Goal: Find specific page/section: Find specific page/section

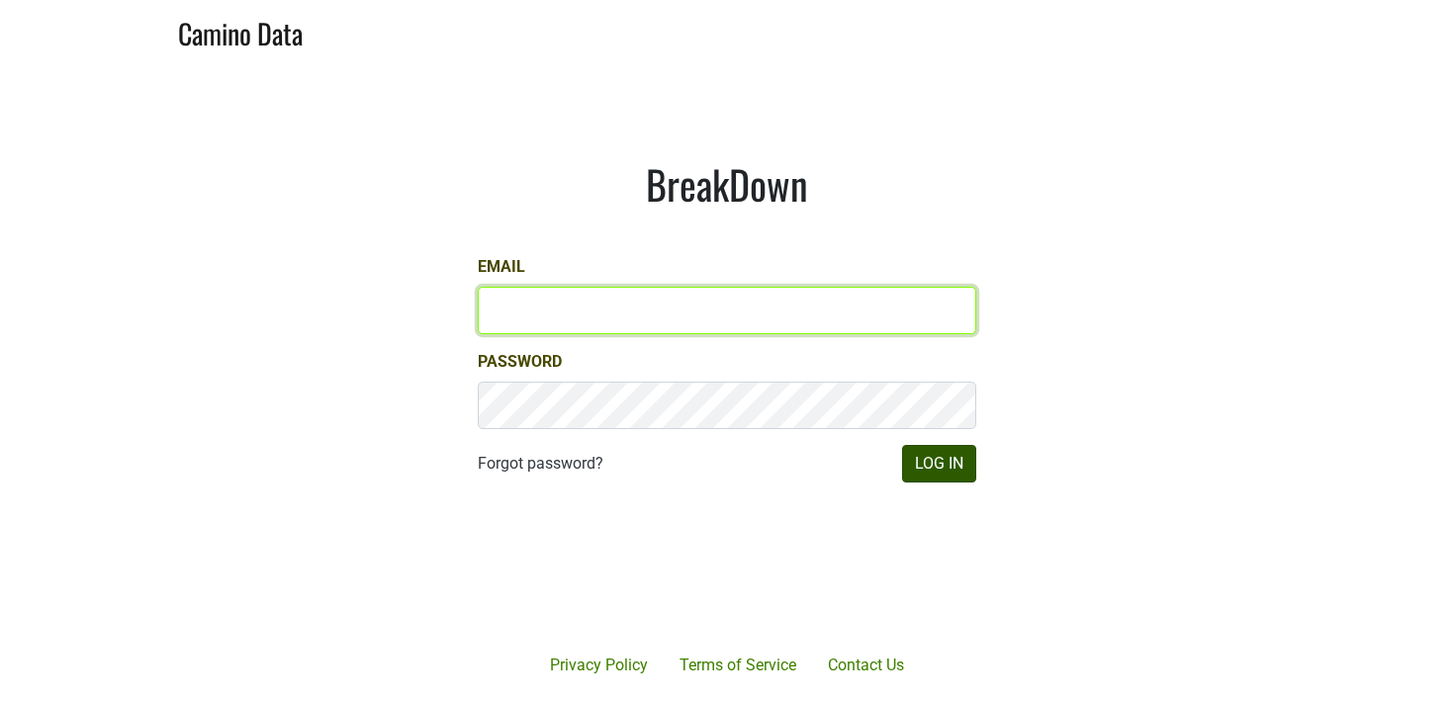
type input "ian@mommenpop.com"
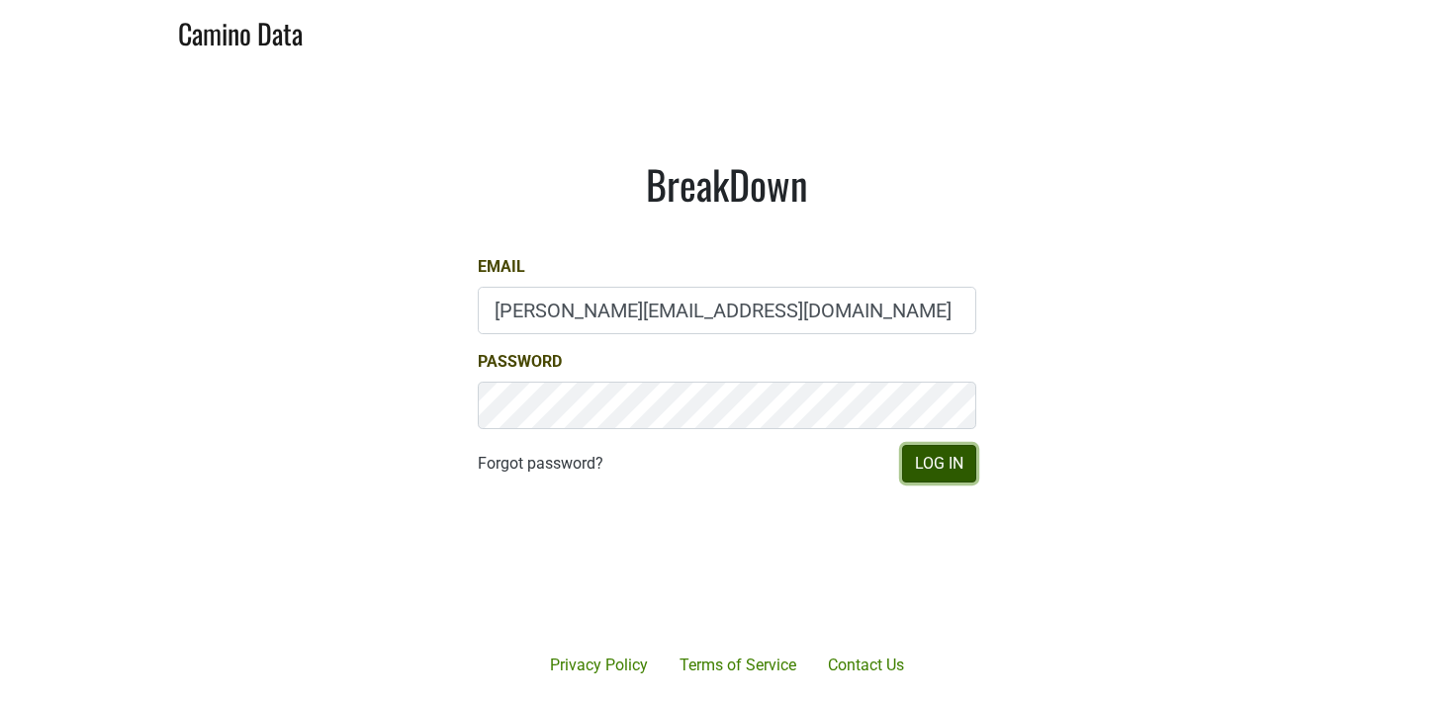
click at [926, 476] on button "Log In" at bounding box center [939, 464] width 74 height 38
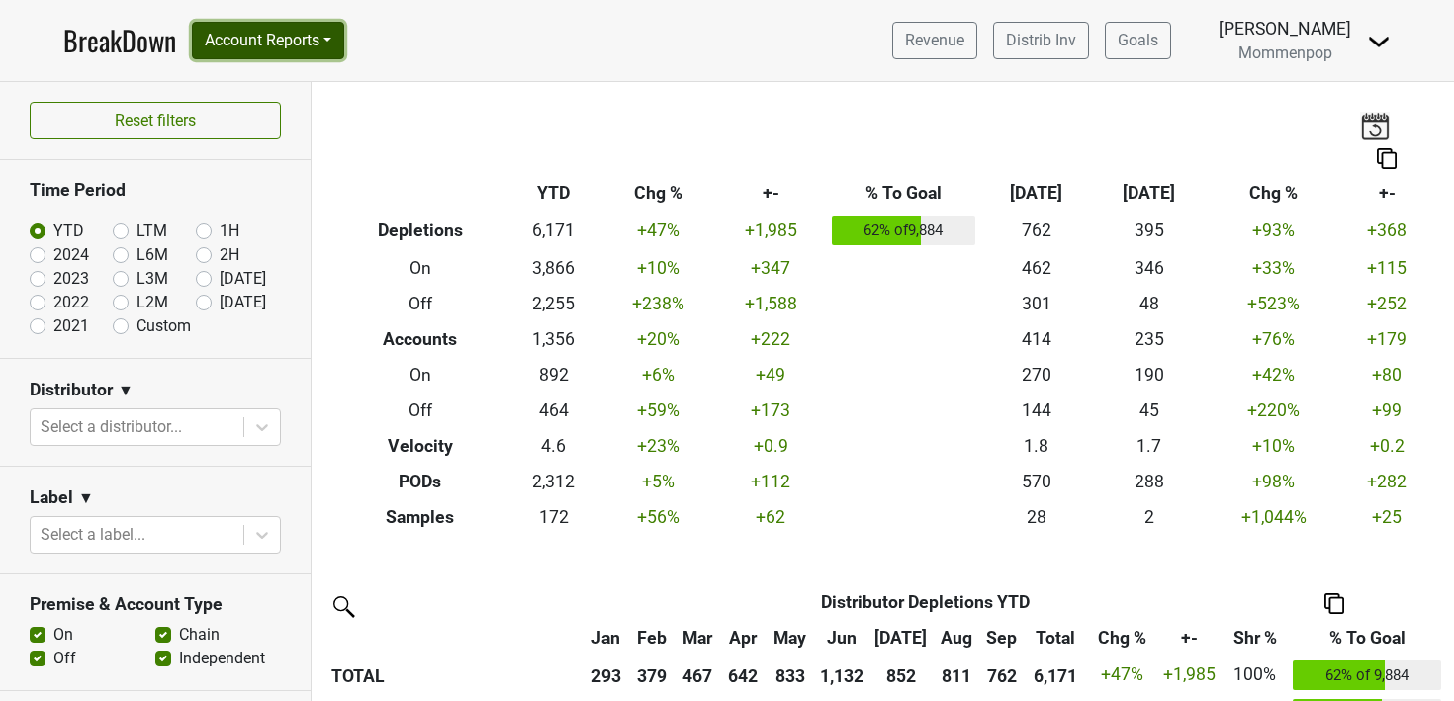
click at [284, 39] on button "Account Reports" at bounding box center [268, 41] width 152 height 38
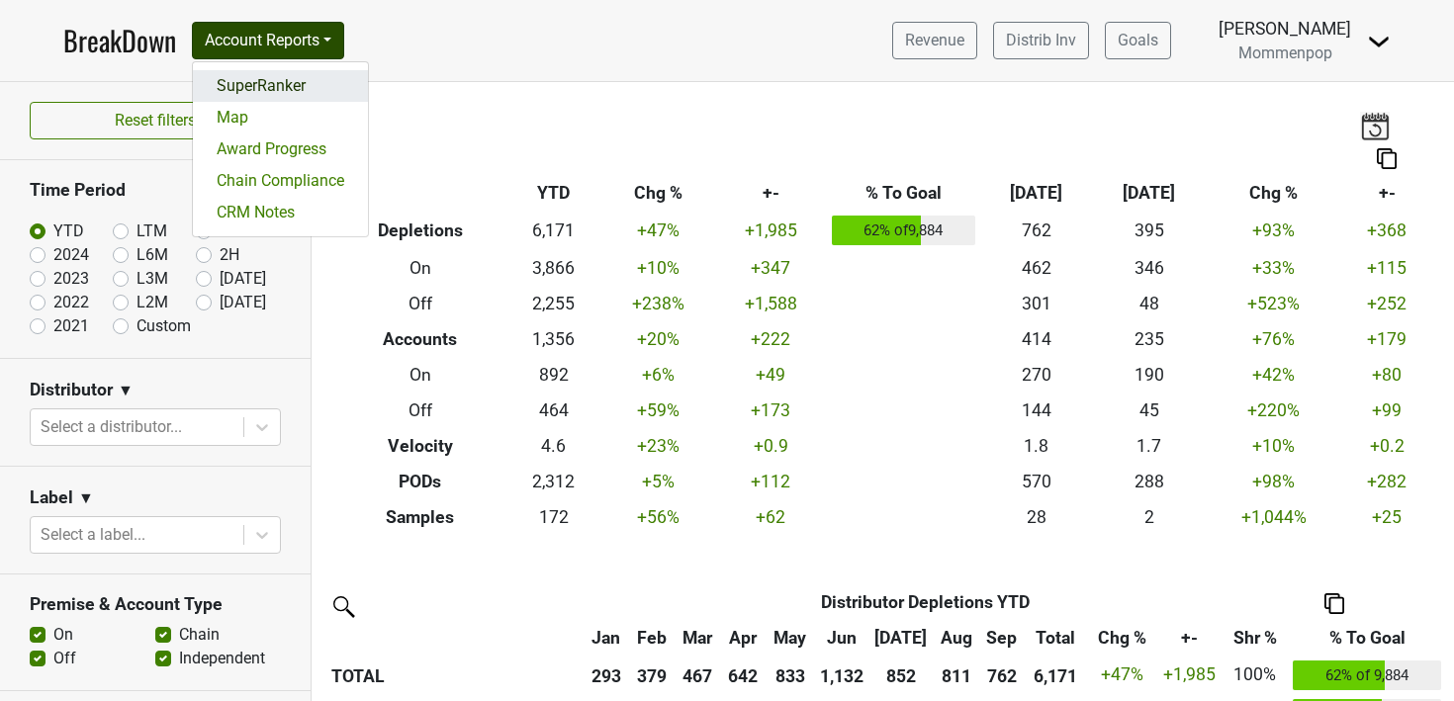
click at [279, 73] on link "SuperRanker" at bounding box center [280, 86] width 175 height 32
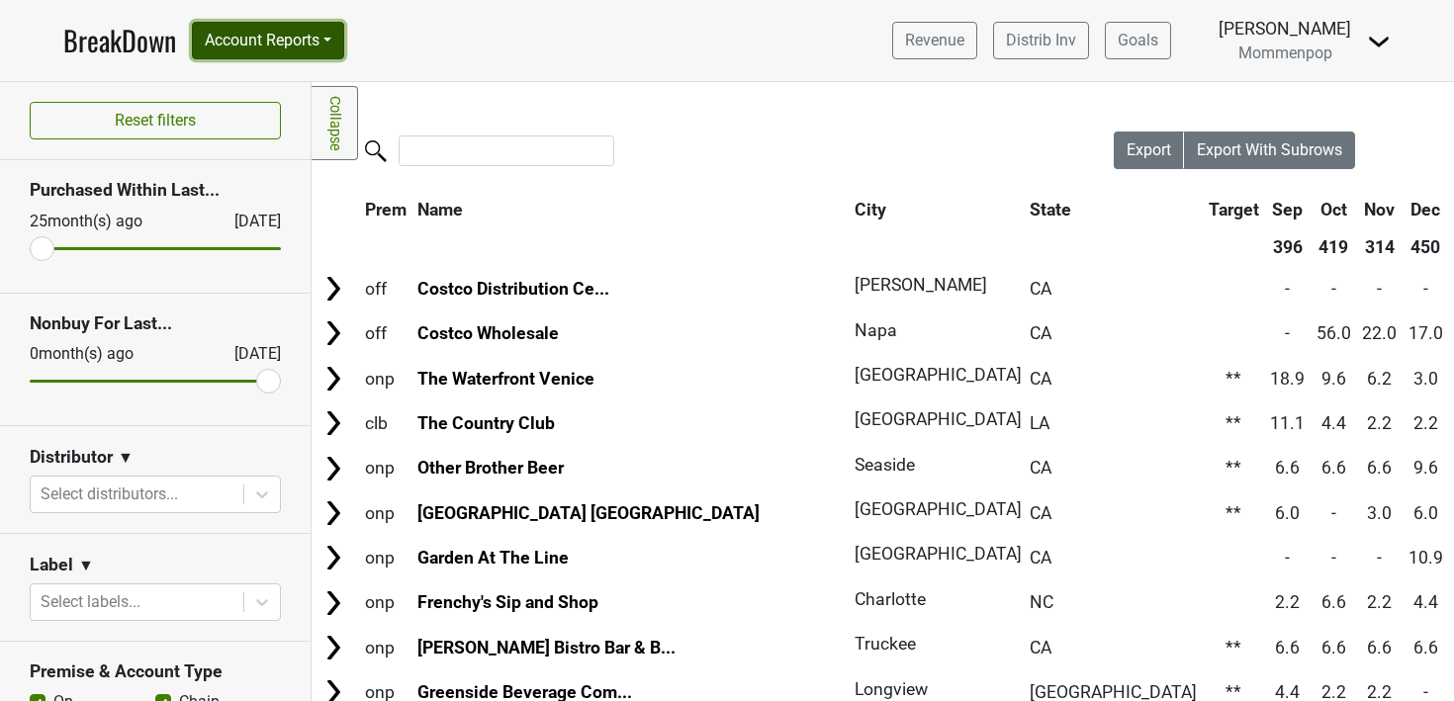
click at [321, 46] on button "Account Reports" at bounding box center [268, 41] width 152 height 38
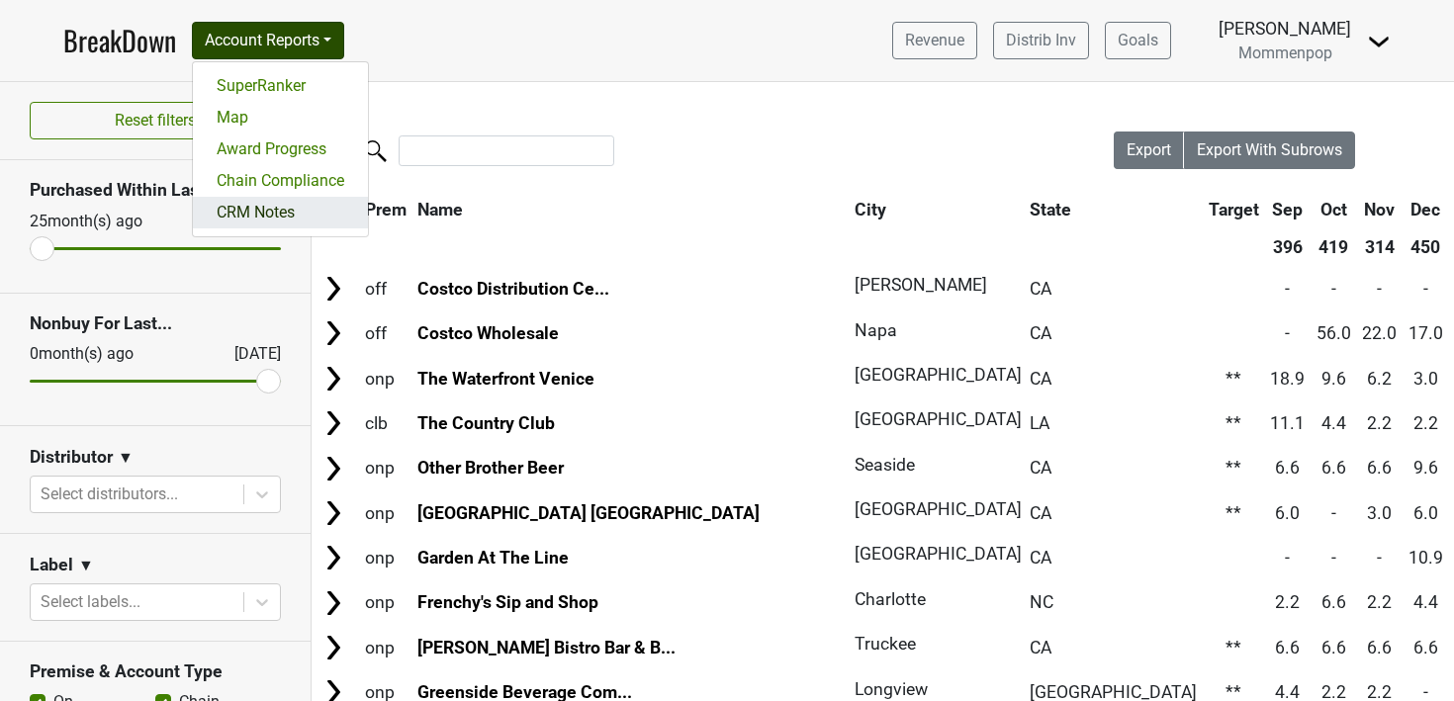
click at [299, 206] on link "CRM Notes" at bounding box center [280, 213] width 175 height 32
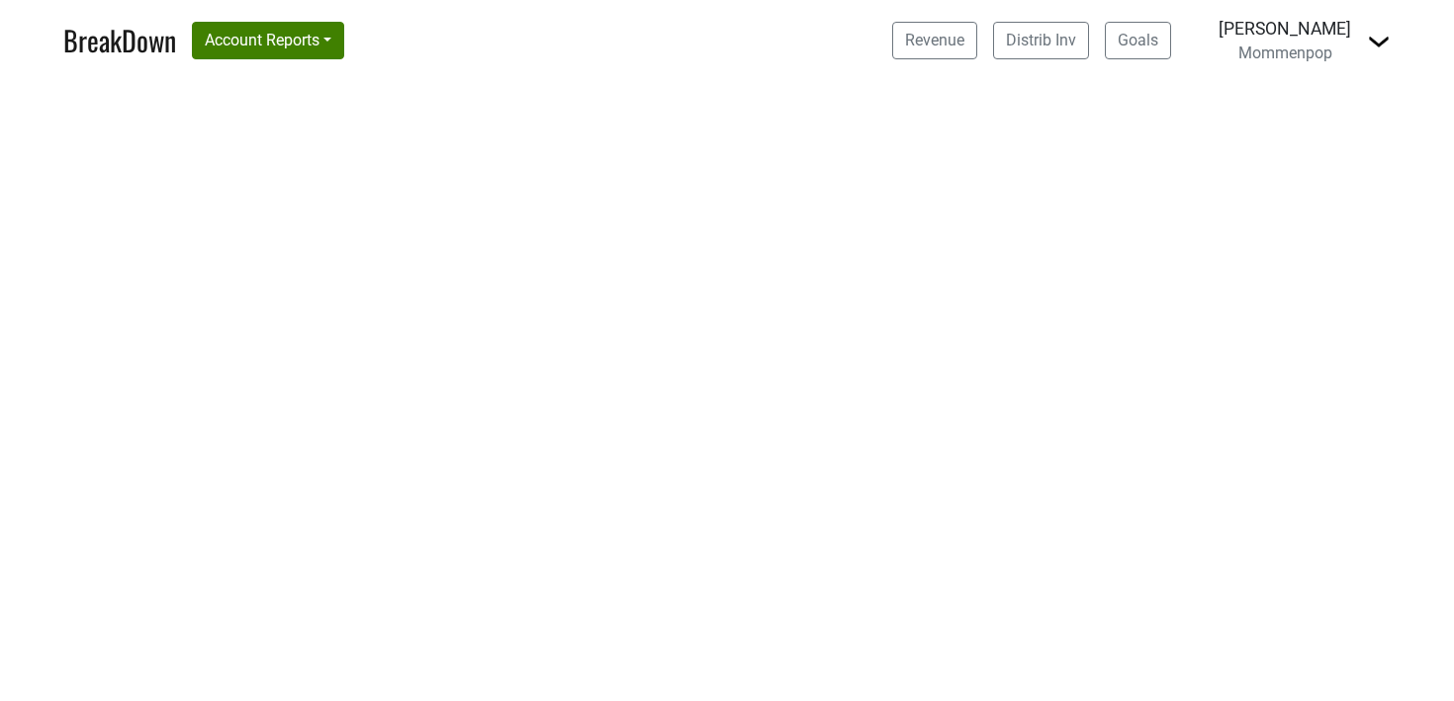
select select "CA"
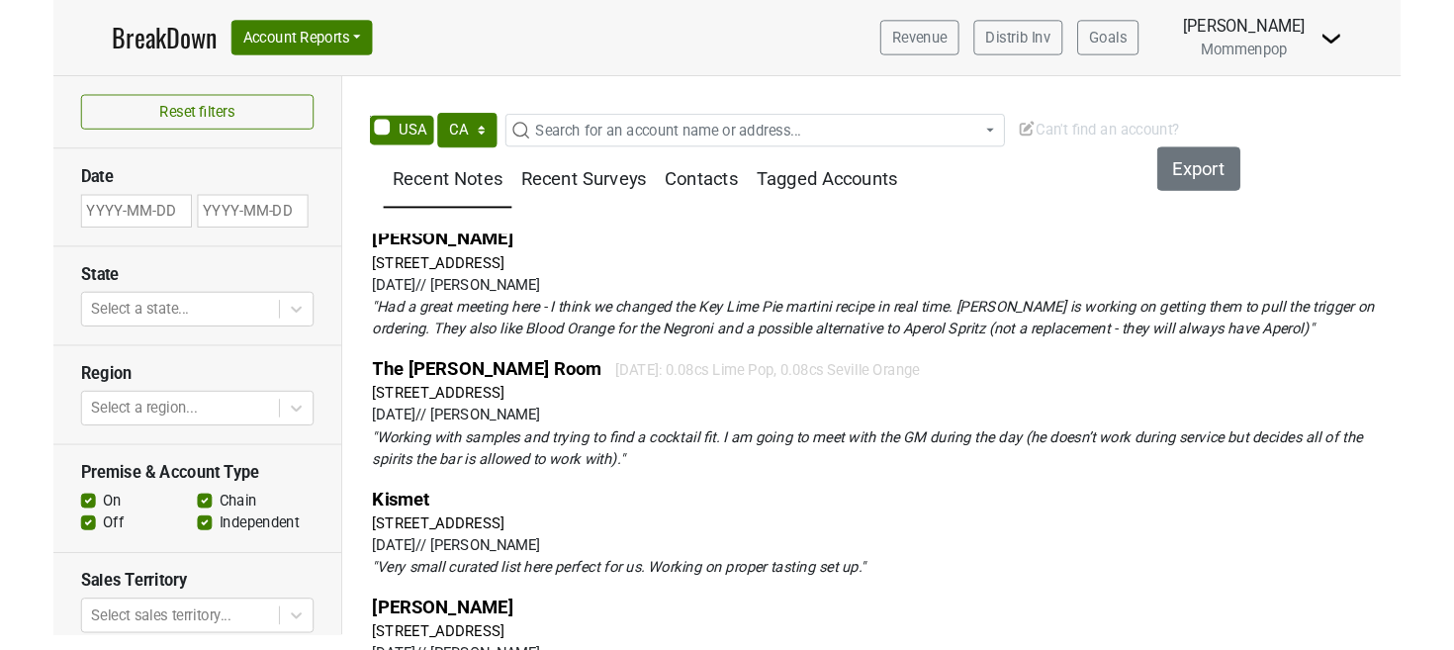
scroll to position [501, 0]
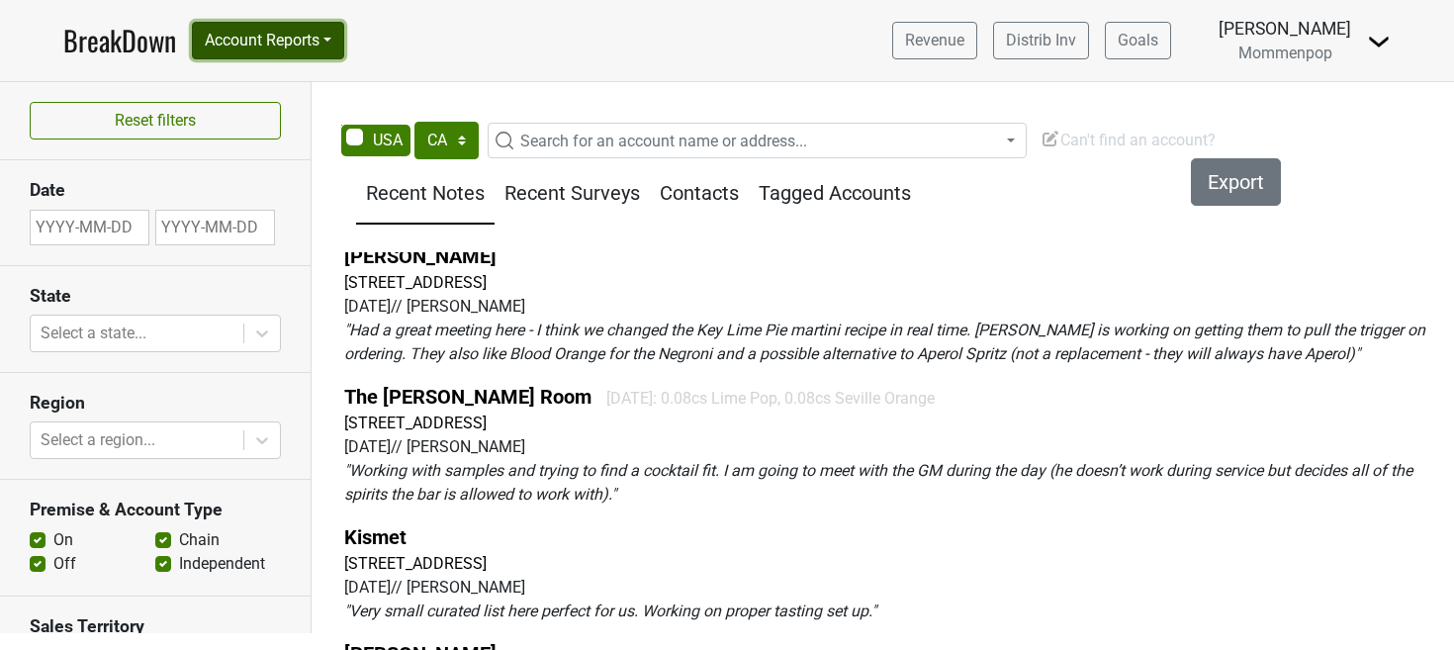
click at [330, 40] on button "Account Reports" at bounding box center [268, 41] width 152 height 38
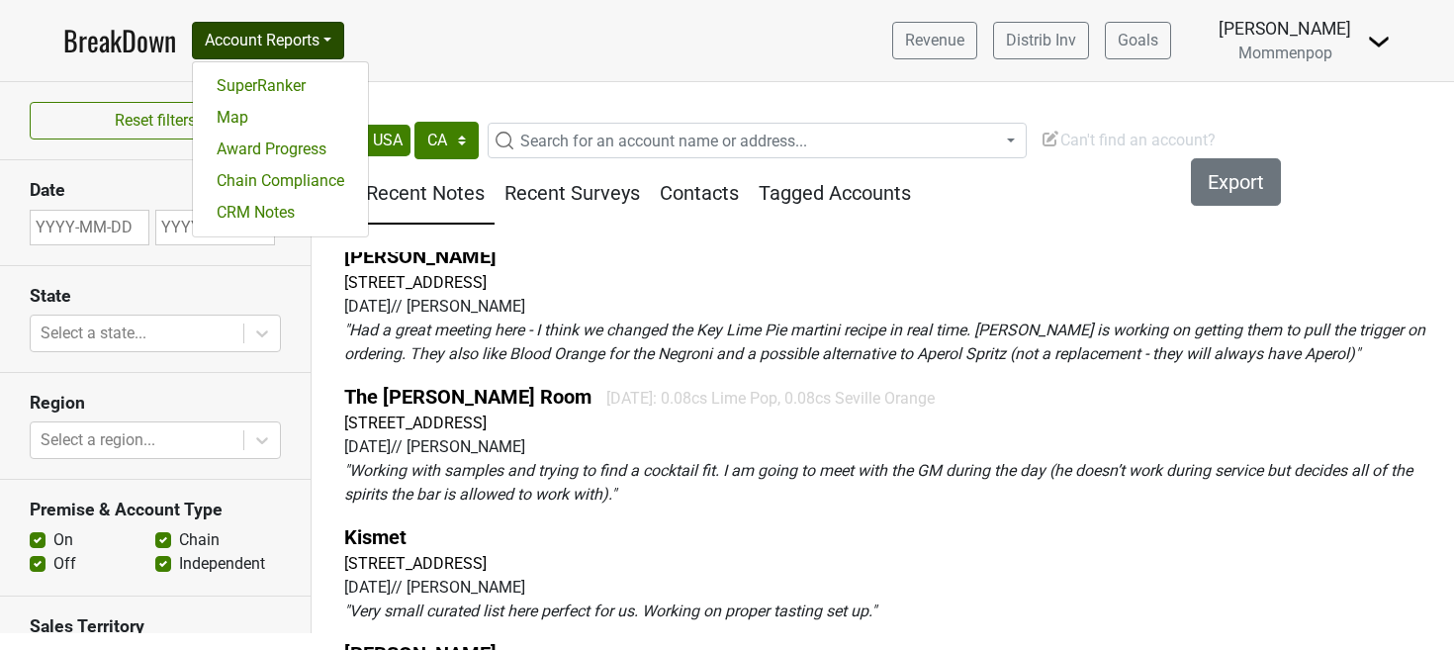
click at [452, 48] on nav "BreakDown Account Reports SuperRanker Map Award Progress Chain Compliance CRM N…" at bounding box center [726, 40] width 1359 height 81
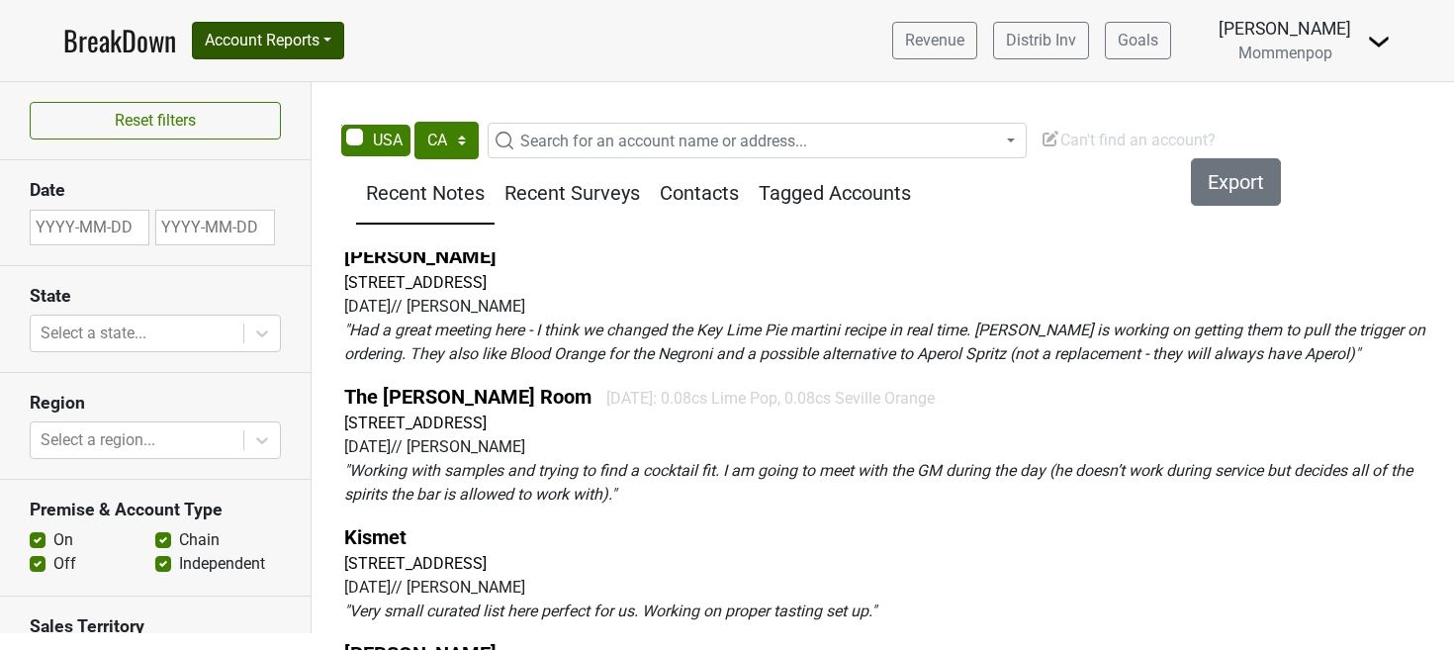
click at [336, 43] on button "Account Reports" at bounding box center [268, 41] width 152 height 38
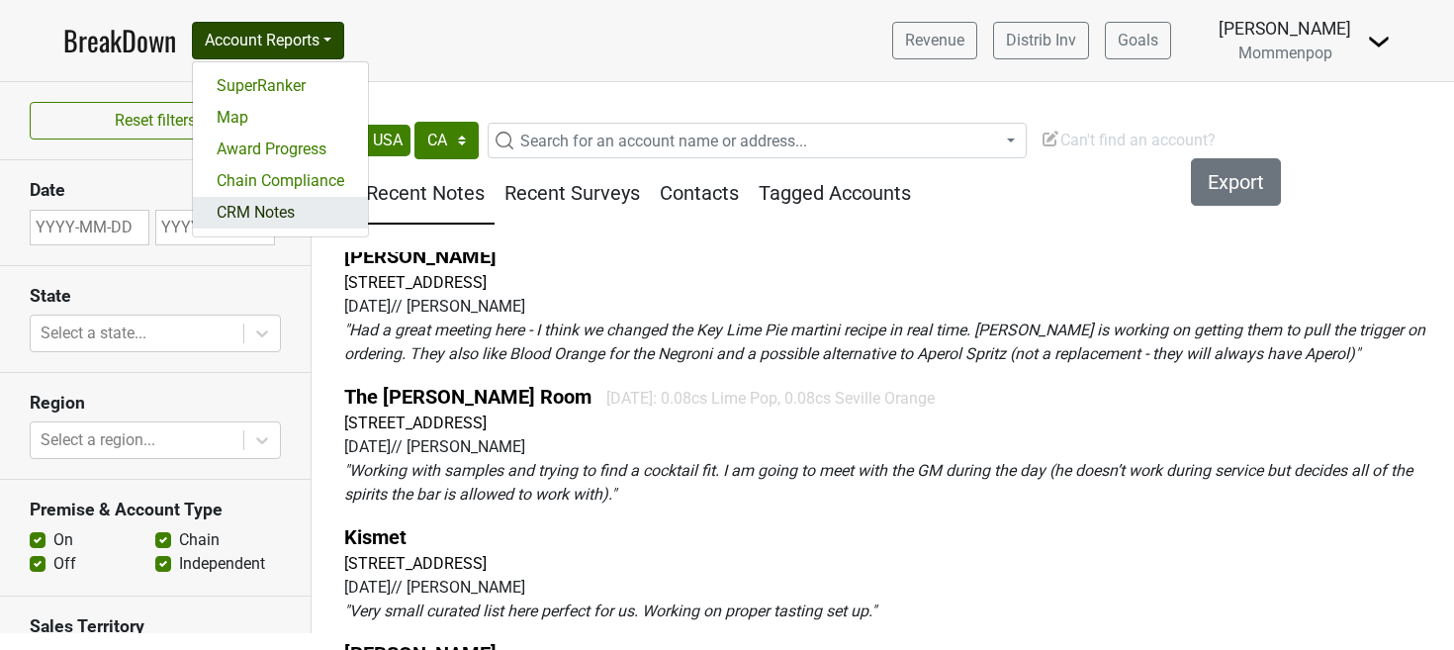
click at [297, 207] on link "CRM Notes" at bounding box center [280, 213] width 175 height 32
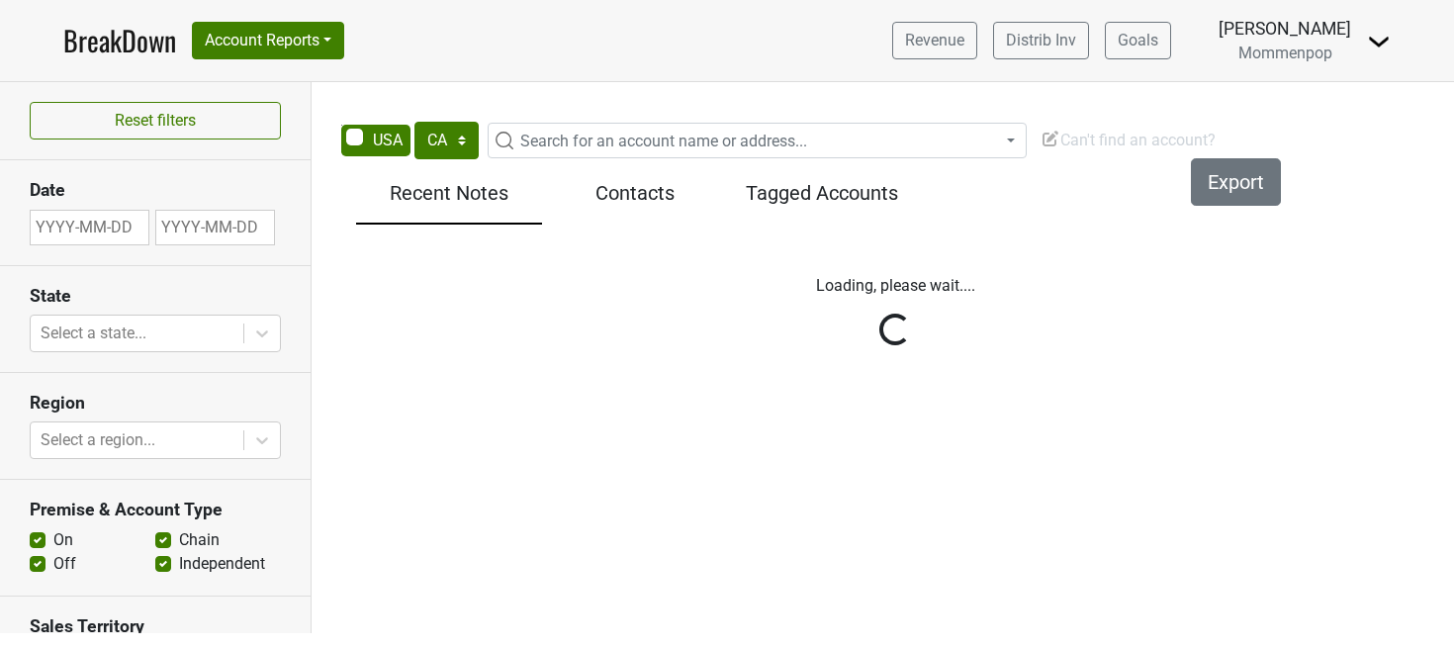
select select "CA"
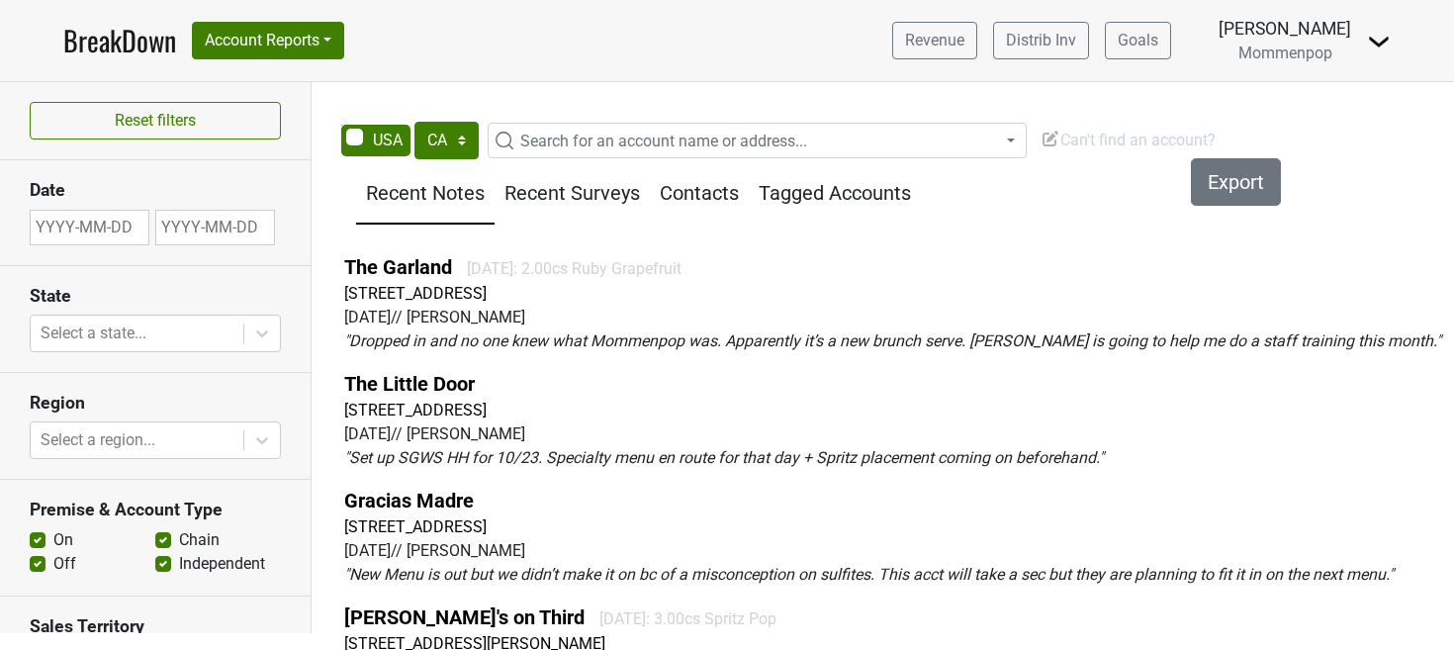
scroll to position [13, 0]
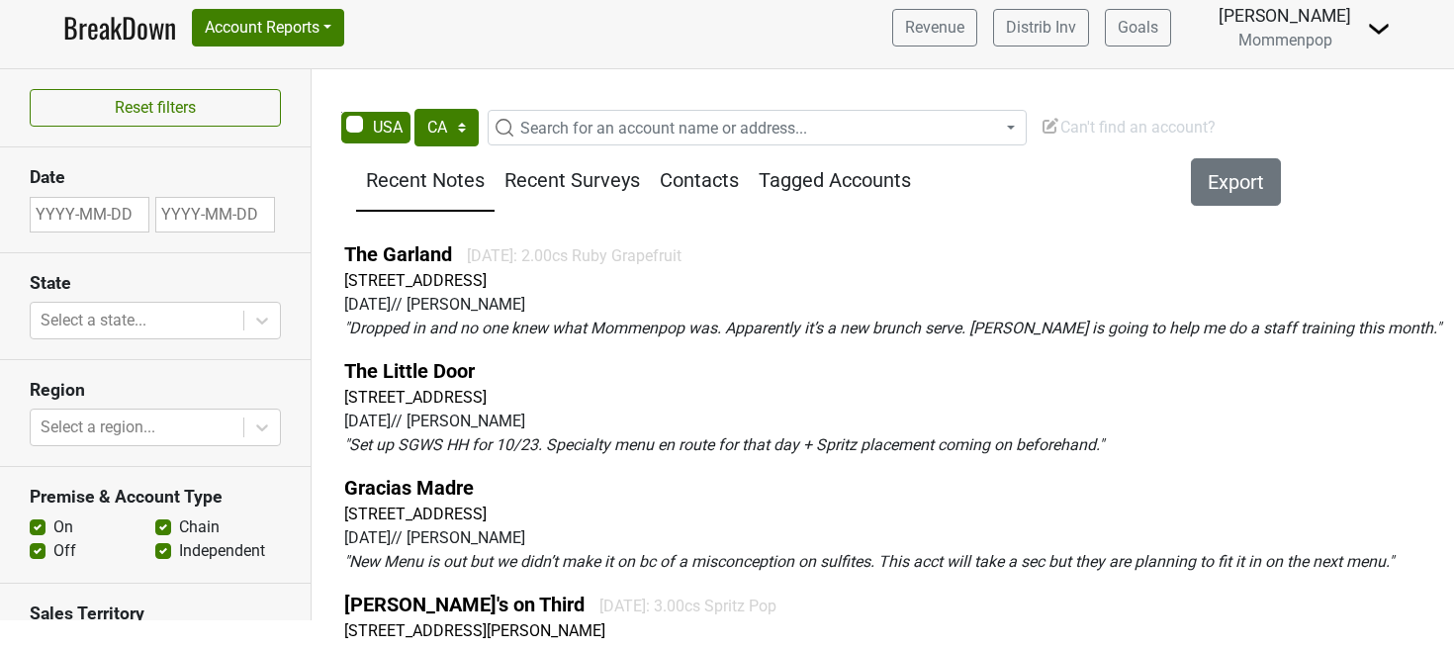
click at [596, 174] on h5 "Recent Surveys" at bounding box center [571, 180] width 135 height 24
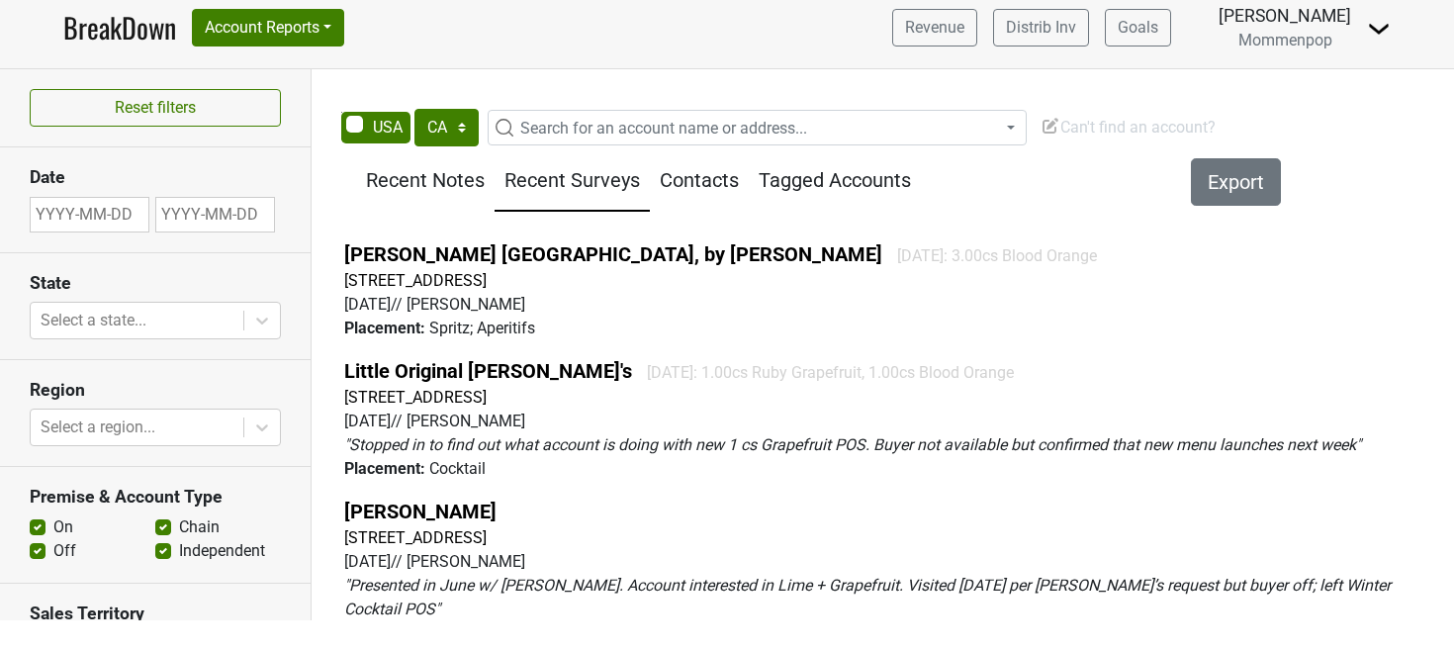
click at [710, 178] on h5 "Contacts" at bounding box center [699, 180] width 79 height 24
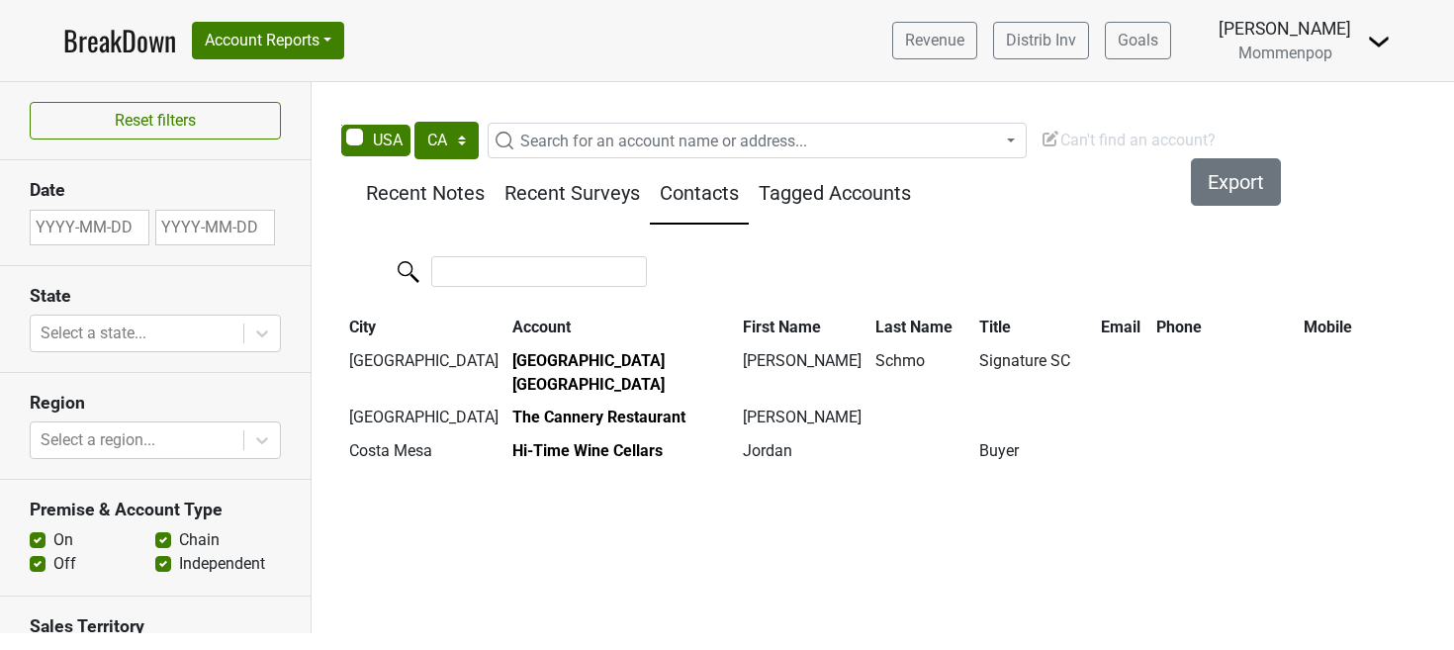
click at [856, 198] on h5 "Tagged Accounts" at bounding box center [835, 193] width 152 height 24
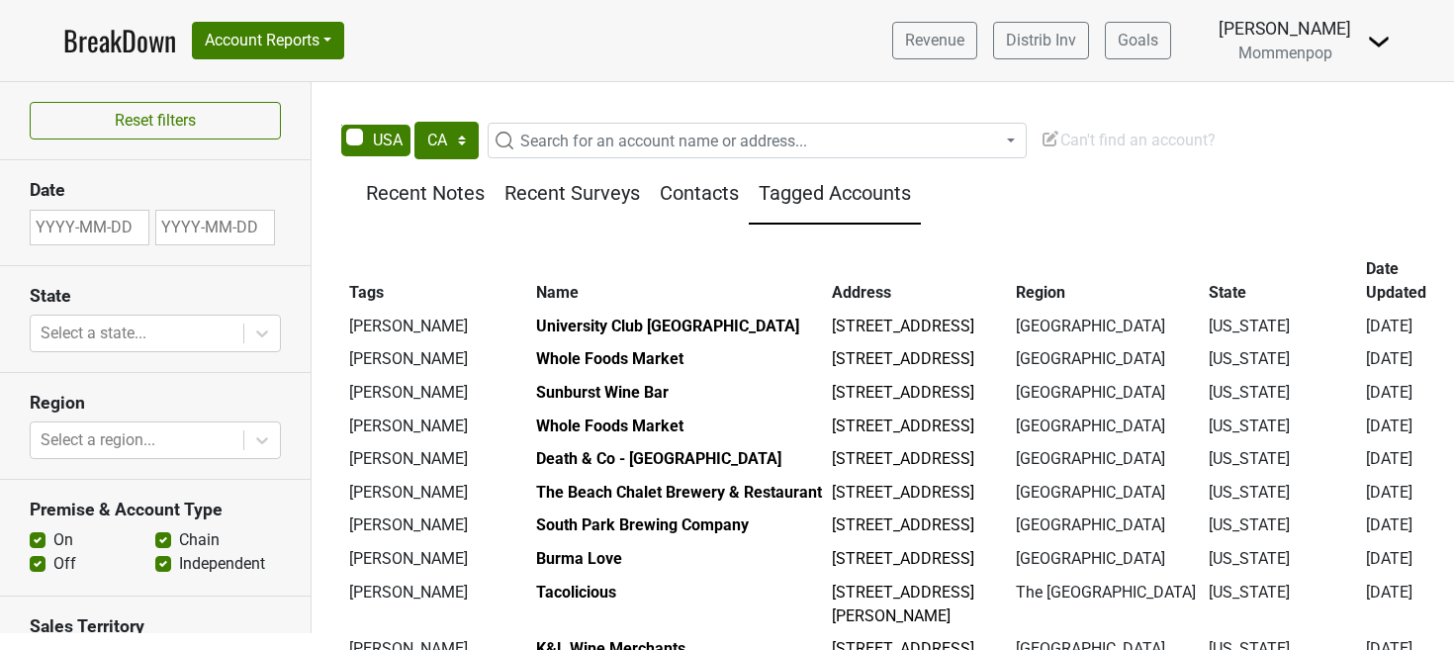
click at [410, 226] on div "Filters Recent Notes Recent Surveys Contacts Tagged Accounts Tags Name Address …" at bounding box center [895, 411] width 1118 height 501
click at [421, 205] on h5 "Recent Notes" at bounding box center [425, 193] width 119 height 24
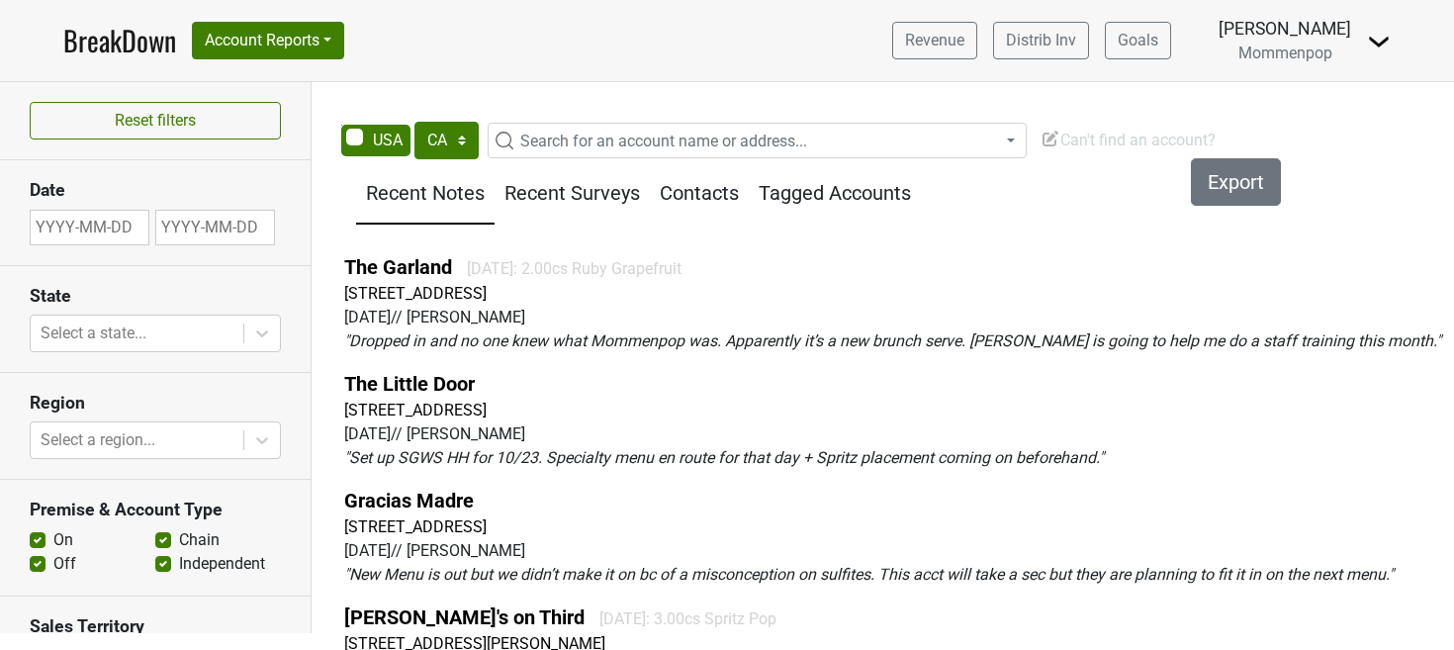
click at [556, 183] on h5 "Recent Surveys" at bounding box center [571, 193] width 135 height 24
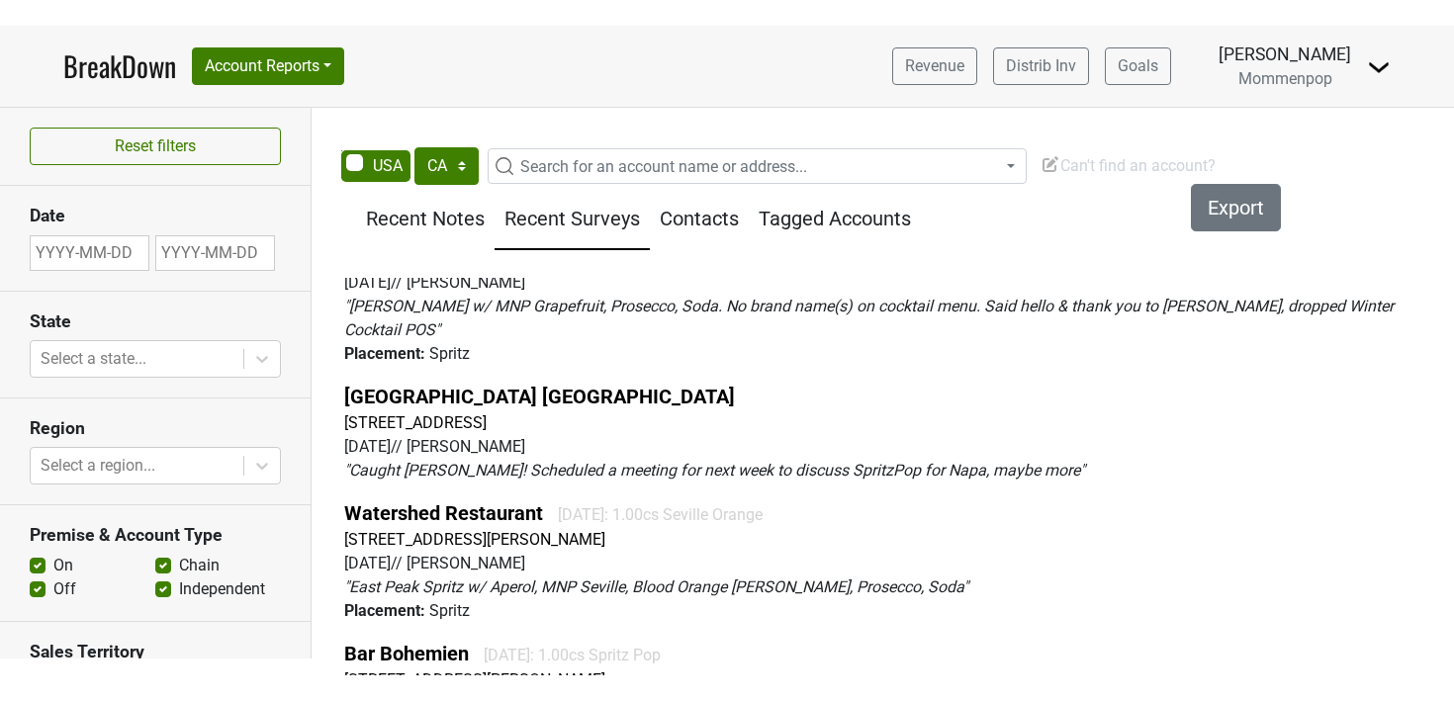
scroll to position [613, 0]
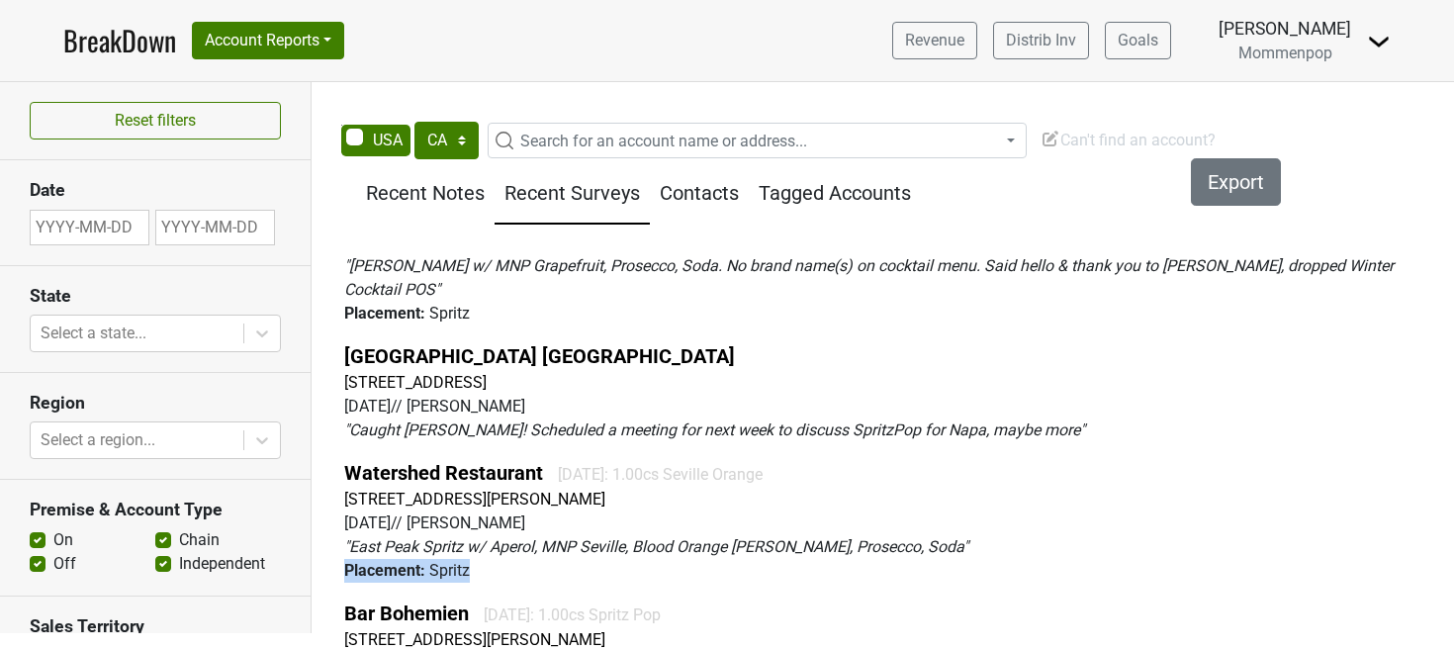
drag, startPoint x: 344, startPoint y: 501, endPoint x: 510, endPoint y: 494, distance: 166.3
click at [510, 559] on div "Placement : Spritz" at bounding box center [895, 571] width 1102 height 24
